Goal: Entertainment & Leisure: Consume media (video, audio)

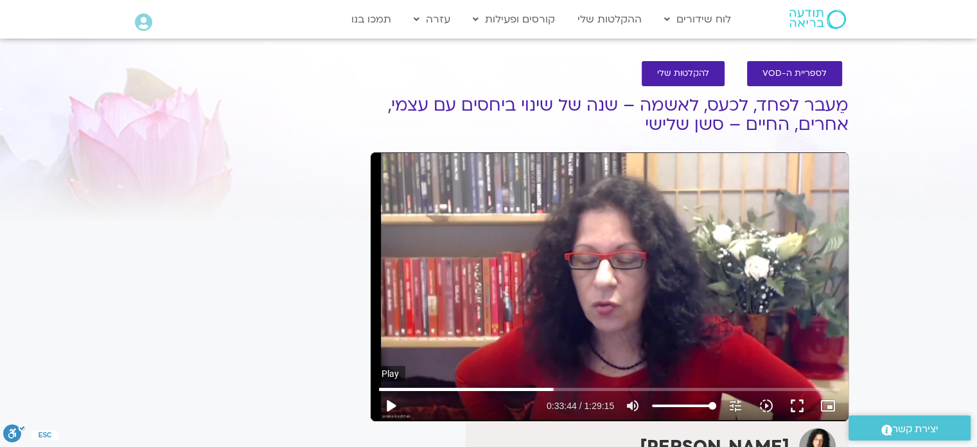
click at [393, 407] on button "play_arrow" at bounding box center [390, 405] width 31 height 31
type input "2024.649558"
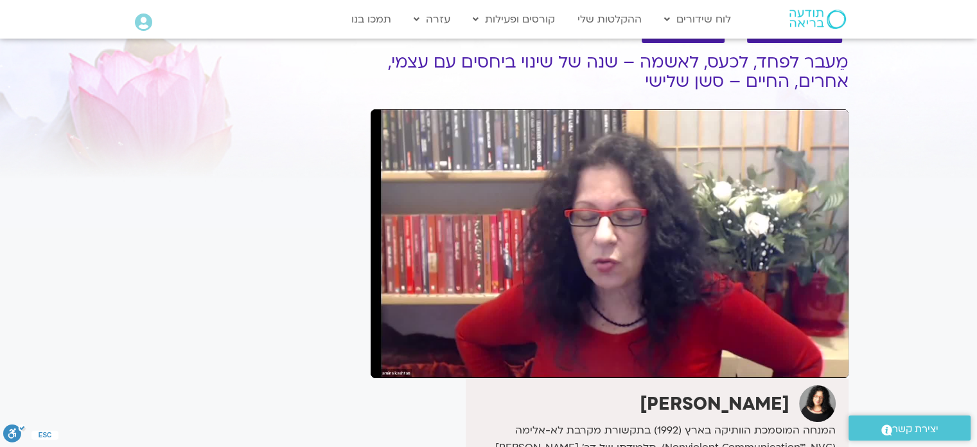
scroll to position [50, 0]
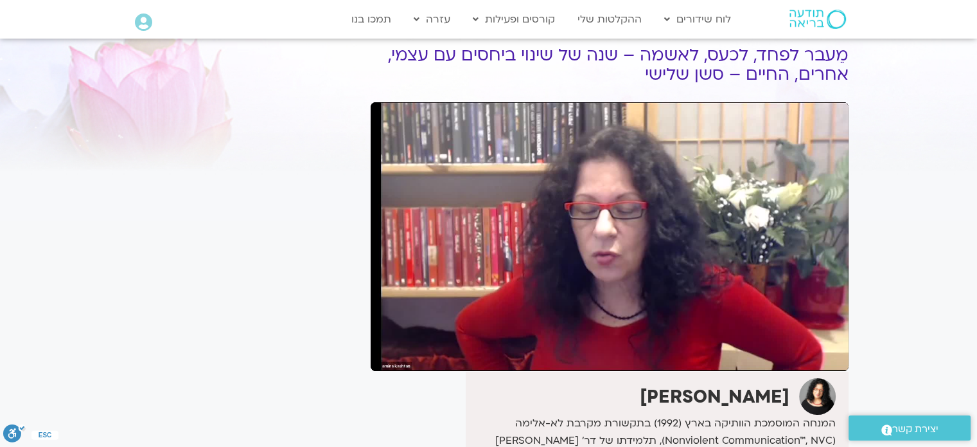
click at [375, 340] on button "pause" at bounding box center [390, 355] width 31 height 31
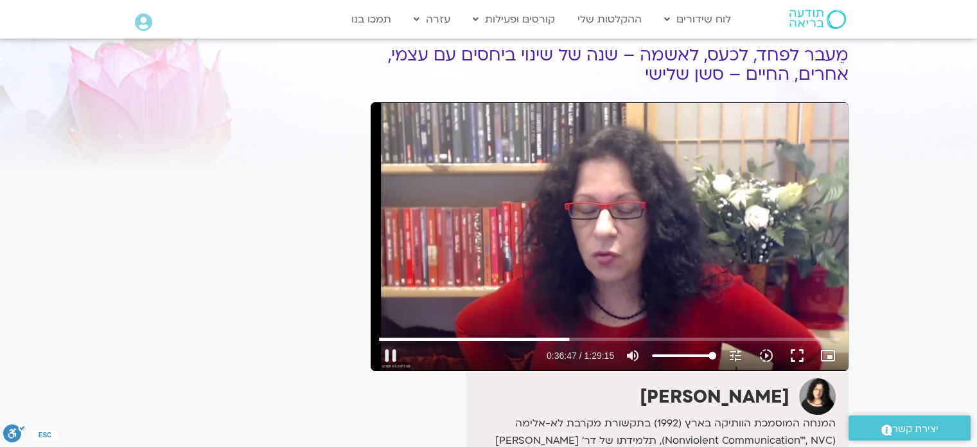
click at [563, 240] on div "Skip Ad 12:55 pause 0:36:47 / 1:29:15 volume_up Mute tune Resolution Auto 748p …" at bounding box center [610, 236] width 478 height 269
click at [387, 360] on button "play_arrow" at bounding box center [390, 355] width 31 height 31
click at [392, 359] on button "pause" at bounding box center [390, 355] width 31 height 31
click at [391, 355] on button "play_arrow" at bounding box center [390, 355] width 31 height 31
click at [792, 355] on button "fullscreen" at bounding box center [797, 355] width 31 height 31
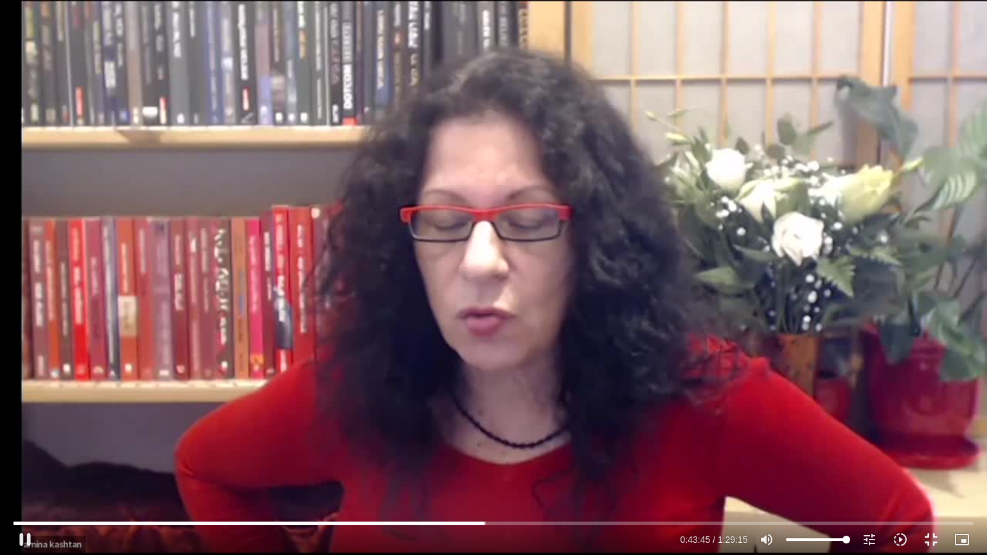
click at [806, 236] on div "Skip Ad 1:24:34 pause 0:43:45 / 1:29:15 volume_up Mute tune Resolution Auto 748…" at bounding box center [493, 277] width 987 height 555
click at [935, 446] on button "fullscreen_exit" at bounding box center [931, 539] width 31 height 31
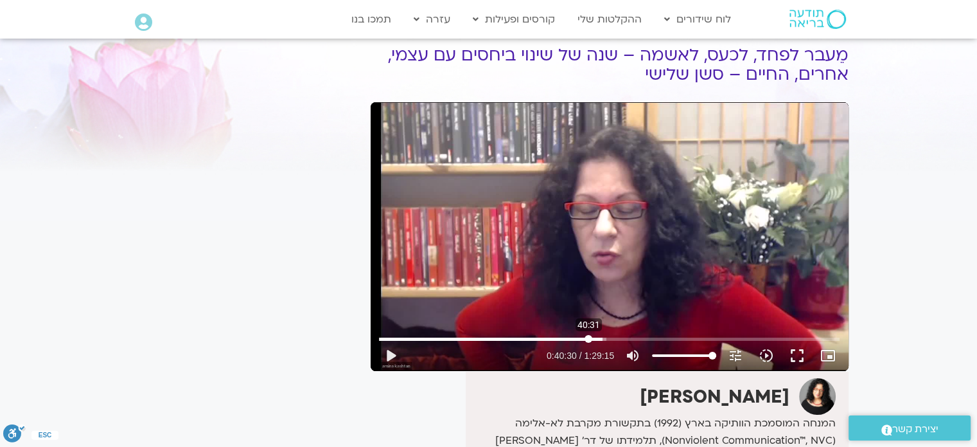
click at [589, 337] on input "Seek" at bounding box center [609, 339] width 461 height 8
click at [605, 236] on div "Skip Ad 40:46 play_arrow 0:40:30 / 1:29:15 volume_up Mute tune Resolution Auto …" at bounding box center [610, 236] width 478 height 269
click at [576, 339] on input "Seek" at bounding box center [609, 339] width 461 height 8
click at [567, 339] on input "Seek" at bounding box center [609, 339] width 461 height 8
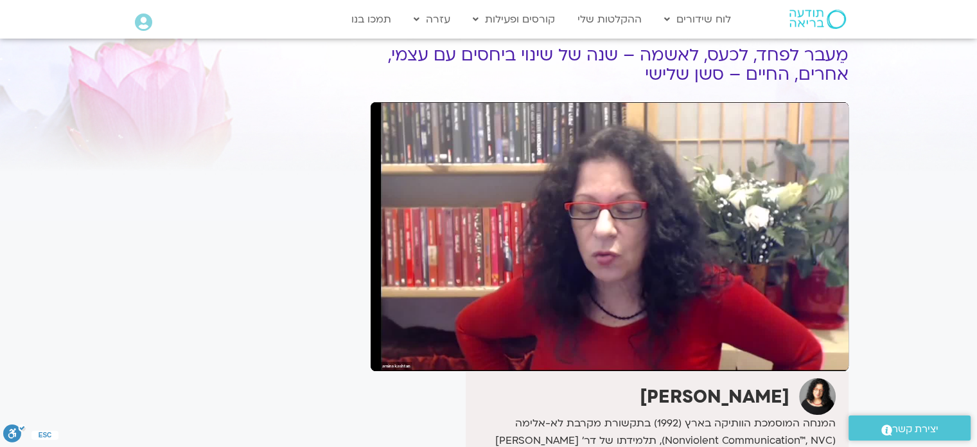
click at [390, 351] on button "pause" at bounding box center [390, 355] width 31 height 31
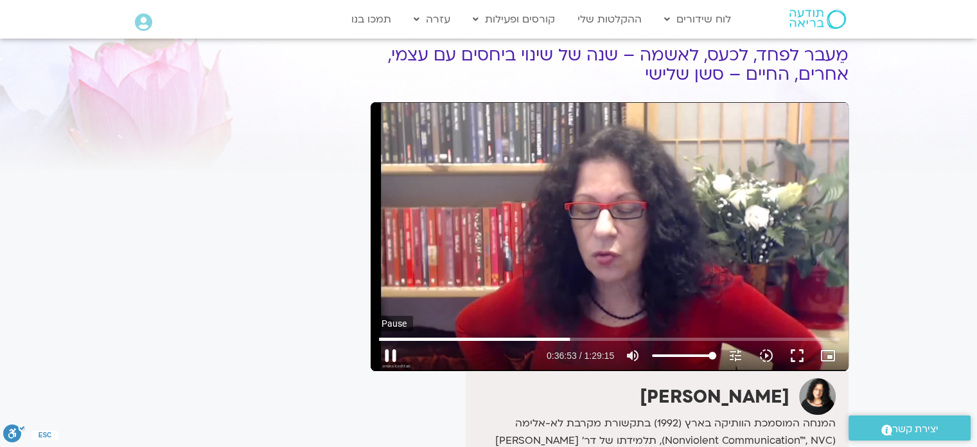
click at [392, 359] on button "pause" at bounding box center [390, 355] width 31 height 31
click at [395, 359] on button "play_arrow" at bounding box center [390, 355] width 31 height 31
click at [392, 360] on button "pause" at bounding box center [390, 355] width 31 height 31
click at [386, 351] on button "play_arrow" at bounding box center [390, 355] width 31 height 31
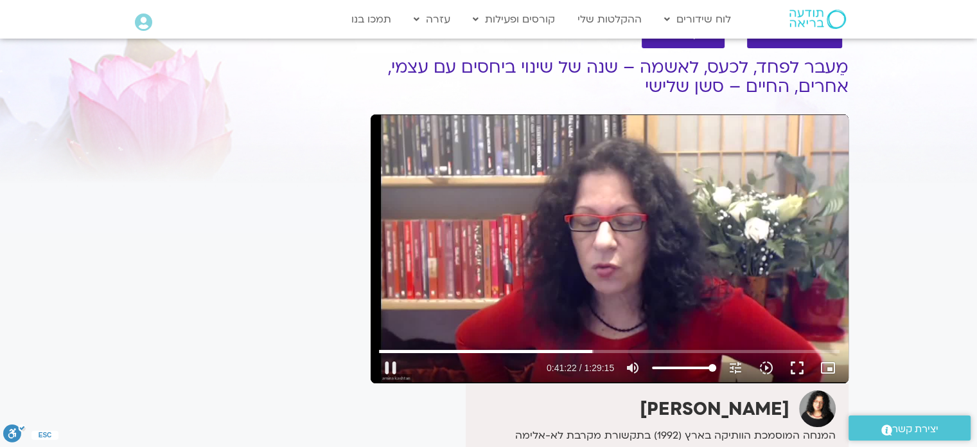
scroll to position [37, 0]
click at [389, 371] on button "pause" at bounding box center [390, 368] width 31 height 31
click at [384, 366] on button "play_arrow" at bounding box center [390, 368] width 31 height 31
click at [389, 366] on button "pause" at bounding box center [390, 368] width 31 height 31
click at [389, 372] on button "play_arrow" at bounding box center [390, 368] width 31 height 31
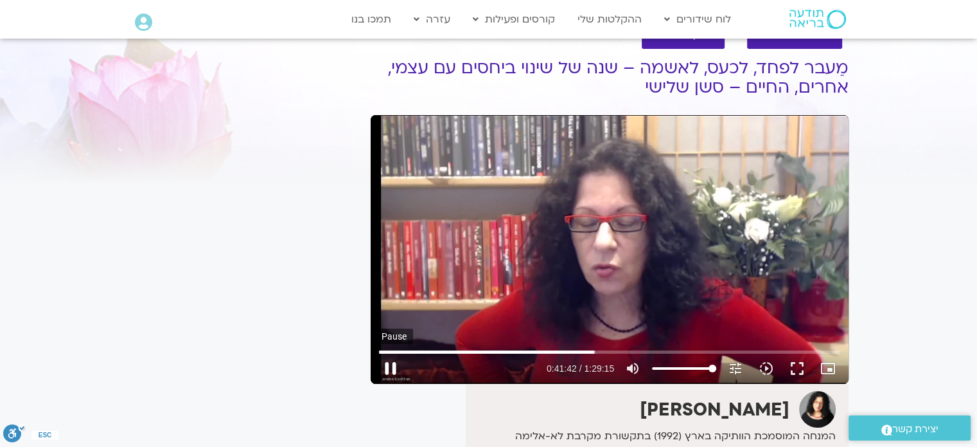
click at [391, 372] on button "pause" at bounding box center [390, 368] width 31 height 31
click at [398, 372] on button "play_arrow" at bounding box center [390, 368] width 31 height 31
click at [520, 217] on div "Skip Ad 2:01 pause 0:42:51 / 1:29:15 volume_up Mute tune Resolution Auto 748p s…" at bounding box center [610, 249] width 478 height 269
click at [388, 372] on button "play_arrow" at bounding box center [390, 368] width 31 height 31
click at [388, 372] on button "pause" at bounding box center [390, 368] width 31 height 31
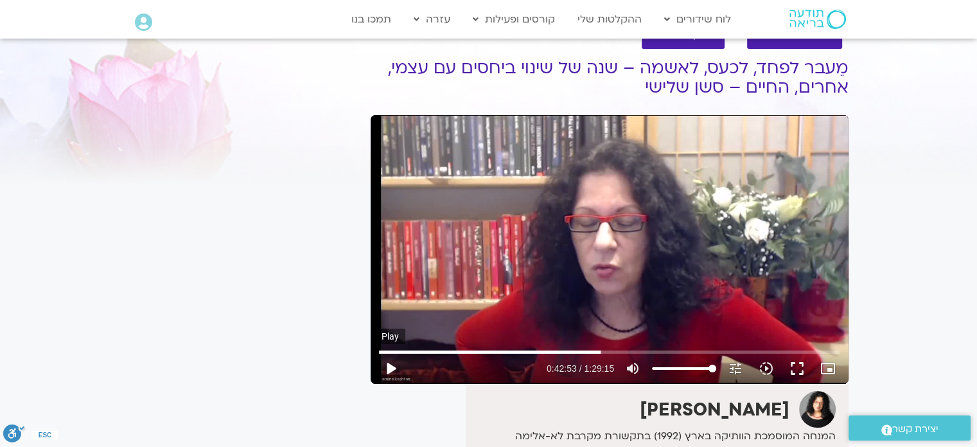
click at [387, 367] on button "play_arrow" at bounding box center [390, 368] width 31 height 31
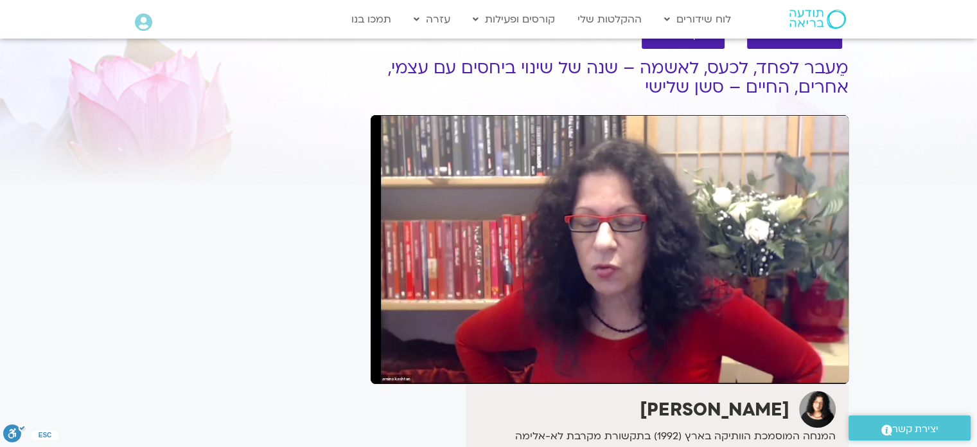
click at [387, 367] on button "pause" at bounding box center [390, 368] width 31 height 31
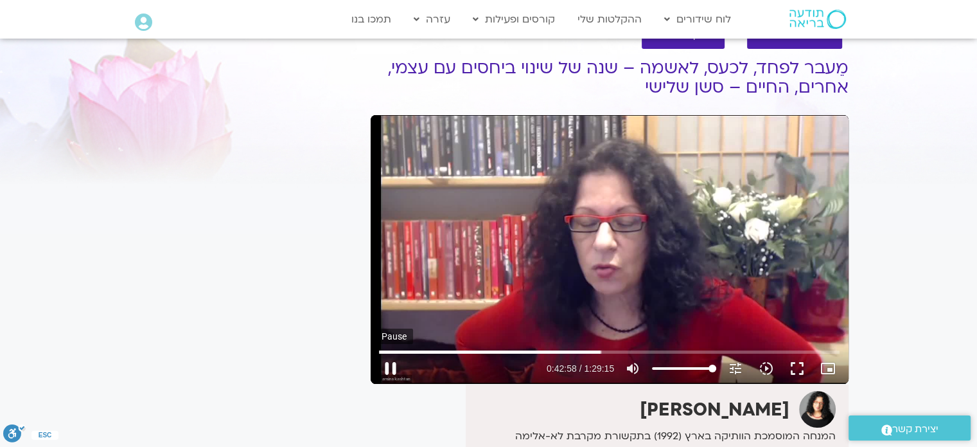
click at [394, 371] on button "pause" at bounding box center [390, 368] width 31 height 31
click at [388, 374] on button "play_arrow" at bounding box center [390, 368] width 31 height 31
click at [388, 369] on button "pause" at bounding box center [390, 368] width 31 height 31
click at [387, 367] on button "play_arrow" at bounding box center [390, 368] width 31 height 31
click at [392, 366] on button "pause" at bounding box center [390, 368] width 31 height 31
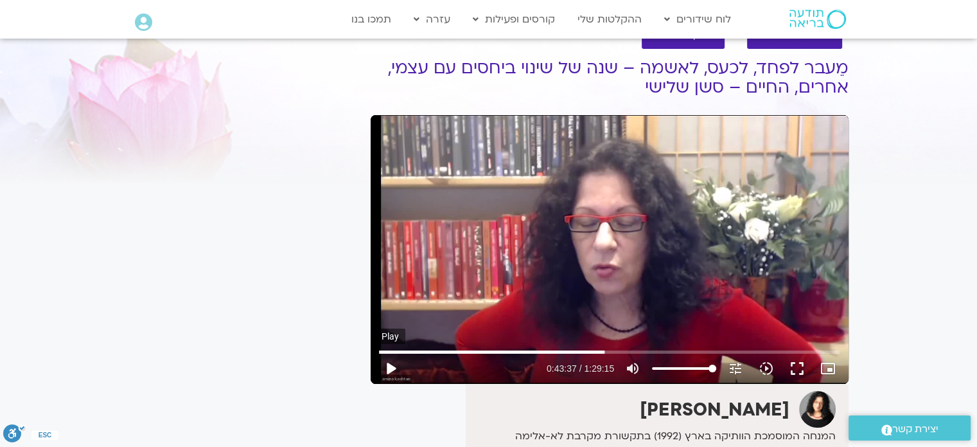
click at [386, 362] on button "play_arrow" at bounding box center [390, 368] width 31 height 31
click at [392, 371] on button "pause" at bounding box center [390, 368] width 31 height 31
click at [391, 367] on button "play_arrow" at bounding box center [390, 368] width 31 height 31
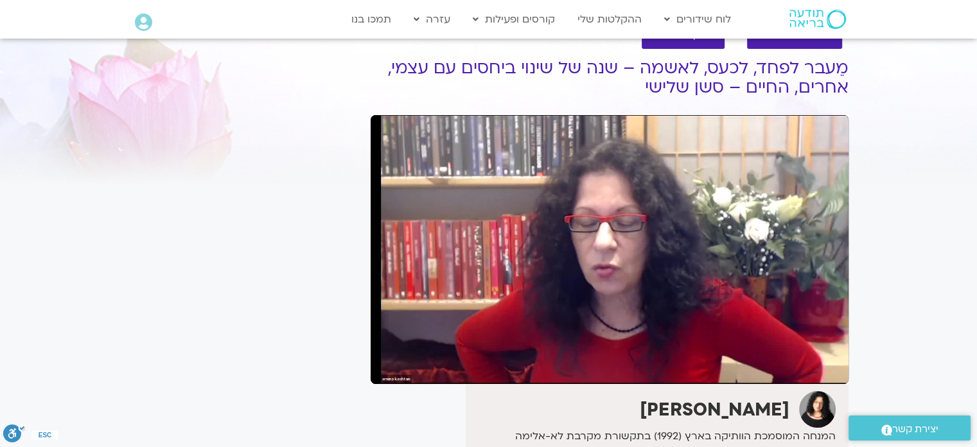
click at [680, 252] on div "Skip Ad 1:07:21 pause 1:05:17 / 1:29:15 volume_up Mute tune Resolution Auto 748…" at bounding box center [610, 249] width 478 height 269
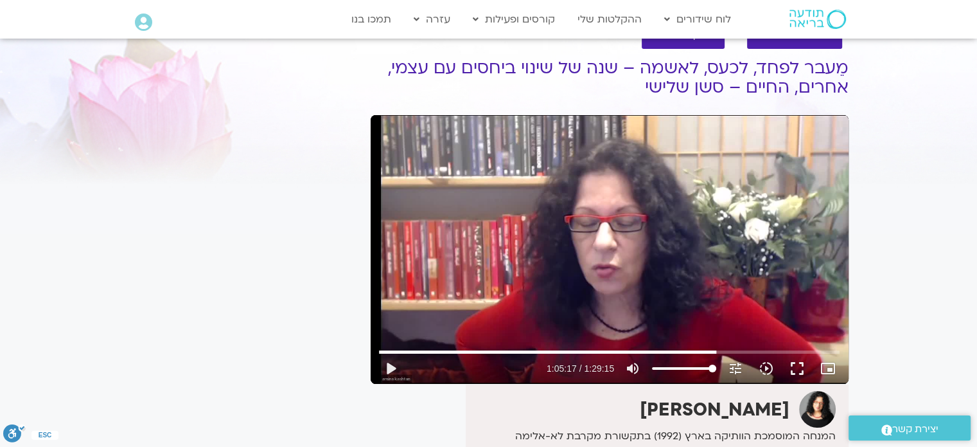
click at [630, 195] on div "Skip Ad 1:07:21 play_arrow 1:05:17 / 1:29:15 volume_up Mute tune Resolution Aut…" at bounding box center [610, 249] width 478 height 269
click at [801, 369] on button "fullscreen" at bounding box center [797, 368] width 31 height 31
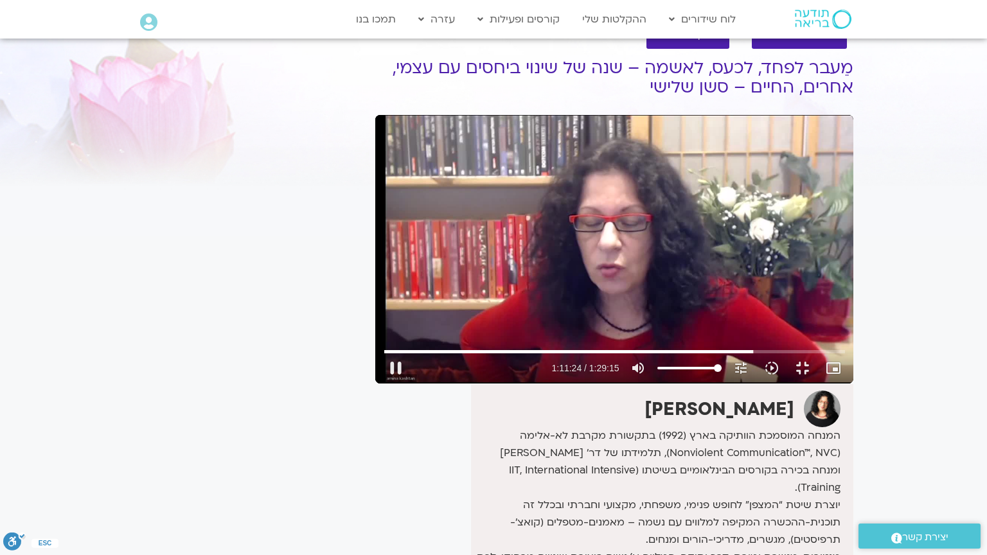
type input "4284.216194"
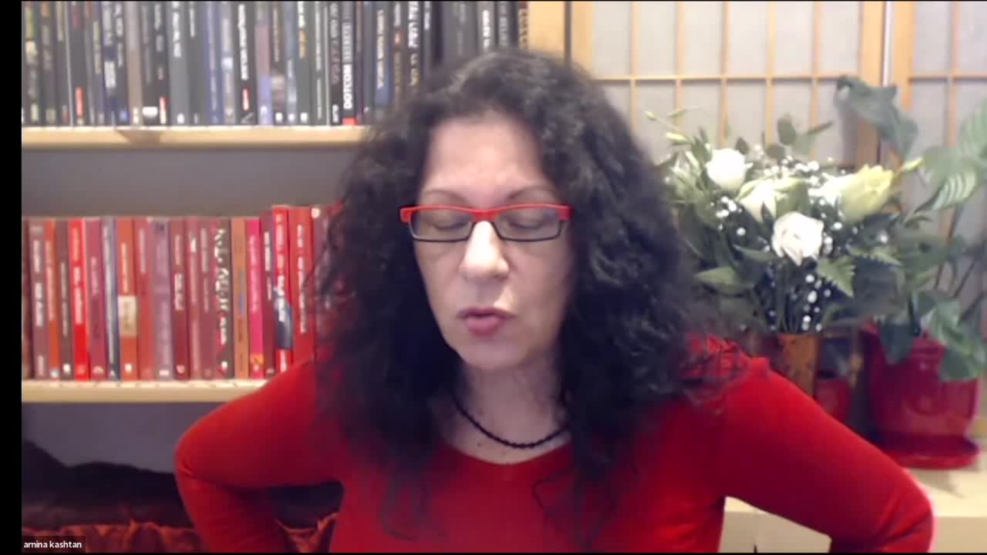
click at [916, 446] on button "fullscreen_exit" at bounding box center [931, 539] width 31 height 31
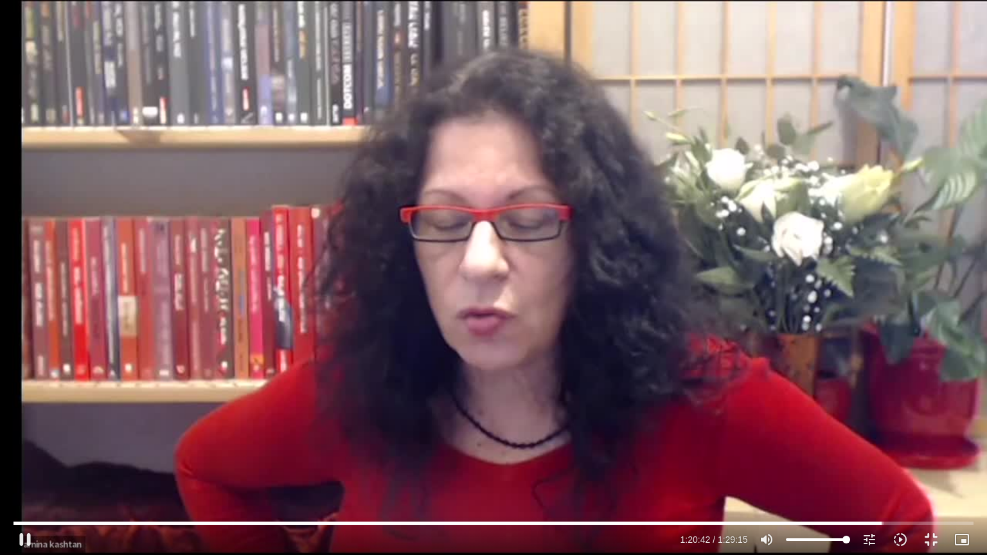
click at [750, 289] on div "Skip Ad 1:28:07 pause 1:20:42 / 1:29:15 volume_up Mute tune Resolution Auto 748…" at bounding box center [493, 277] width 987 height 555
click at [837, 190] on div "Skip Ad 1:28:07 play_arrow 1:20:42 / 1:29:15 volume_up Mute tune Resolution Aut…" at bounding box center [493, 277] width 987 height 555
click at [929, 446] on button "fullscreen_exit" at bounding box center [931, 539] width 31 height 31
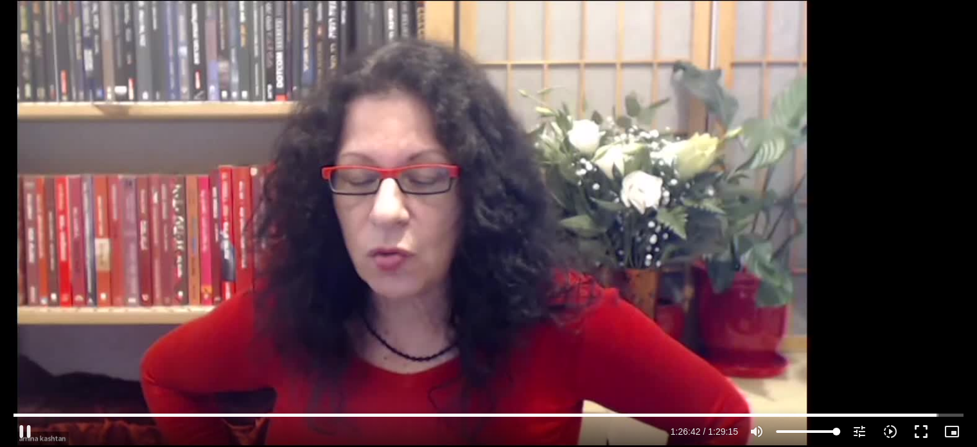
scroll to position [0, 0]
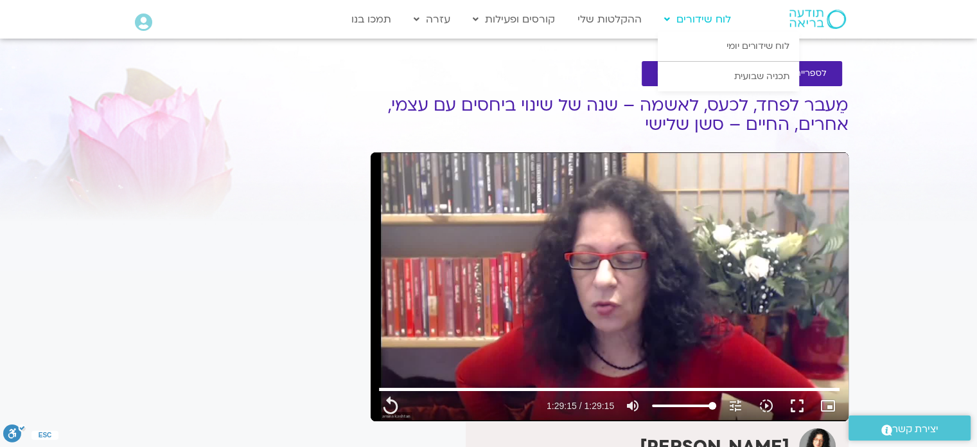
type input "5355"
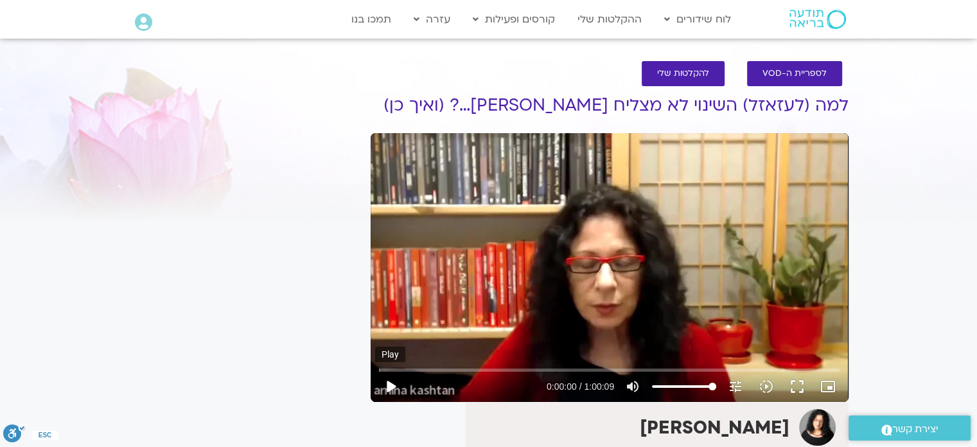
click at [391, 396] on button "play_arrow" at bounding box center [390, 386] width 31 height 31
type input "0.563819"
click at [532, 307] on div "Skip Ad 3:45 pause 0:00:11 / 1:00:09 volume_up Mute tune Resolution Auto 480p s…" at bounding box center [610, 267] width 478 height 269
click at [561, 228] on div "Skip Ad 3:45 play_arrow 0:00:11 / 1:00:09 volume_up Mute tune Resolution Auto 4…" at bounding box center [610, 267] width 478 height 269
click at [475, 229] on div "Skip Ad 3:45 pause 0:10:40 / 1:00:09 volume_up Mute tune Resolution Auto 480p s…" at bounding box center [610, 267] width 478 height 269
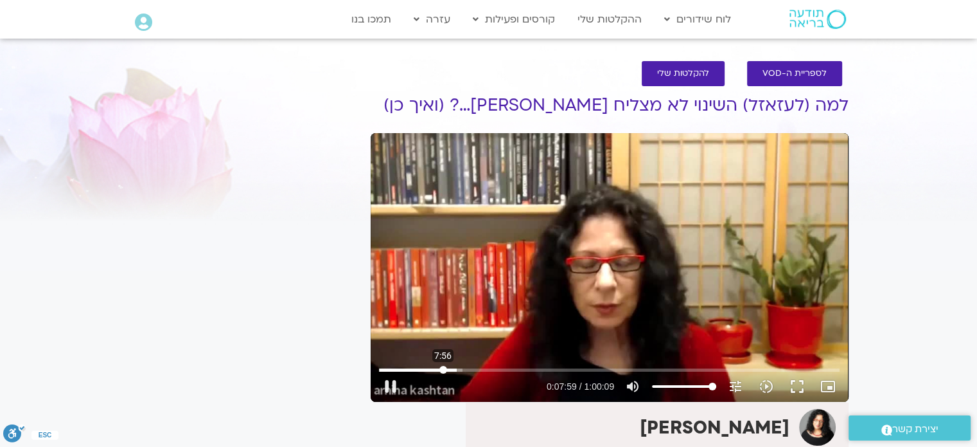
click at [443, 371] on input "Seek" at bounding box center [609, 370] width 461 height 8
type input "479.130432"
